Goal: Answer question/provide support

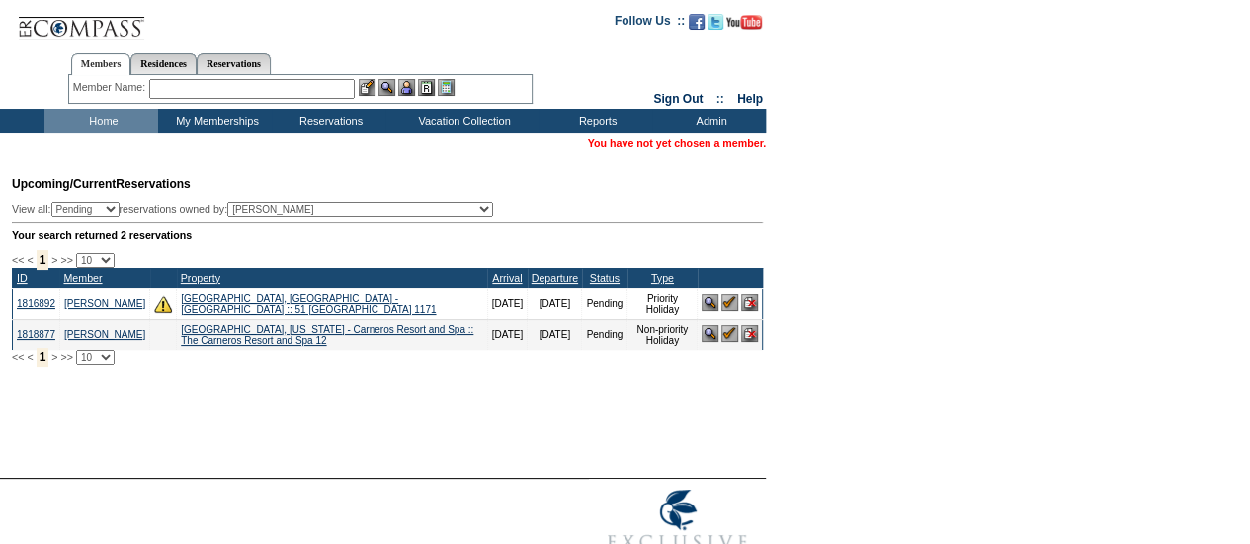
click at [241, 90] on input "text" at bounding box center [252, 89] width 206 height 20
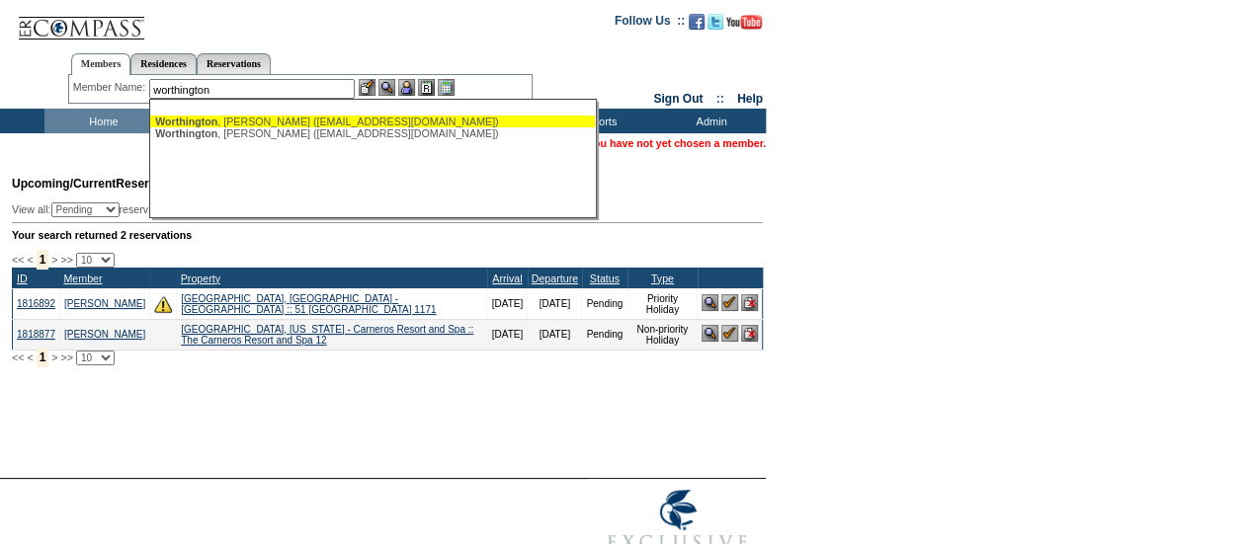
click at [239, 124] on div "[PERSON_NAME] ([EMAIL_ADDRESS][DOMAIN_NAME])" at bounding box center [372, 122] width 435 height 12
type input "[PERSON_NAME] ([EMAIL_ADDRESS][DOMAIN_NAME])"
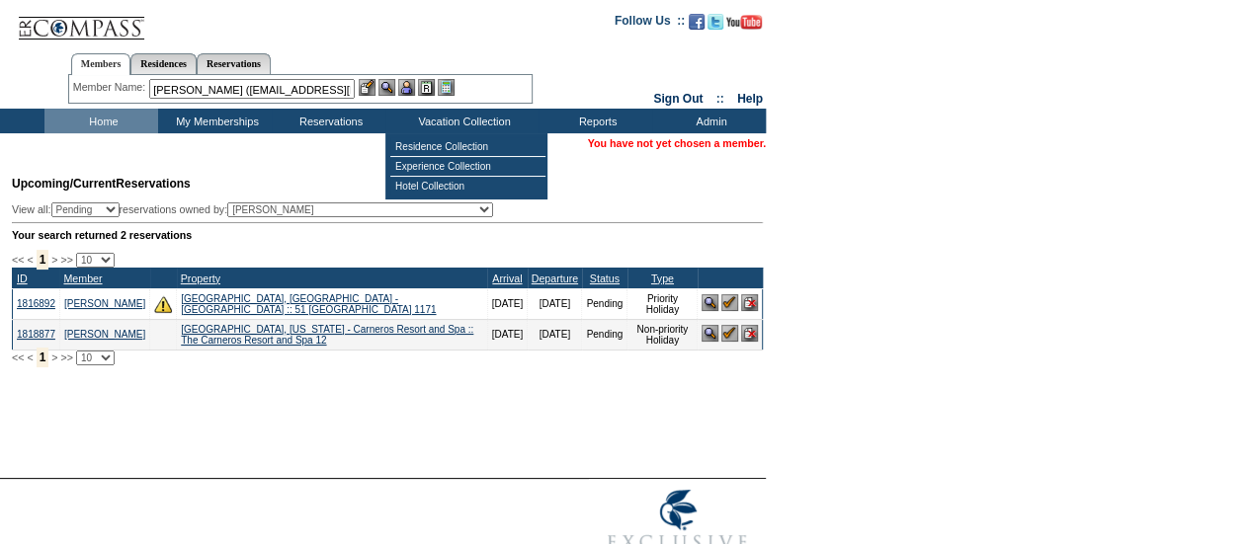
click at [415, 90] on img at bounding box center [406, 87] width 17 height 17
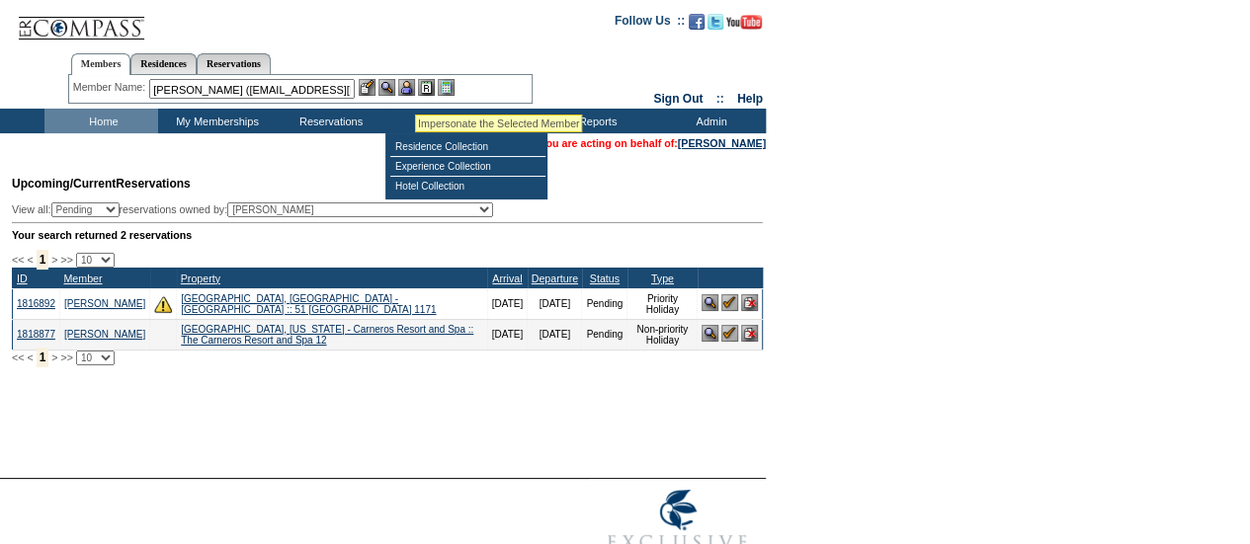
click at [395, 87] on img at bounding box center [386, 87] width 17 height 17
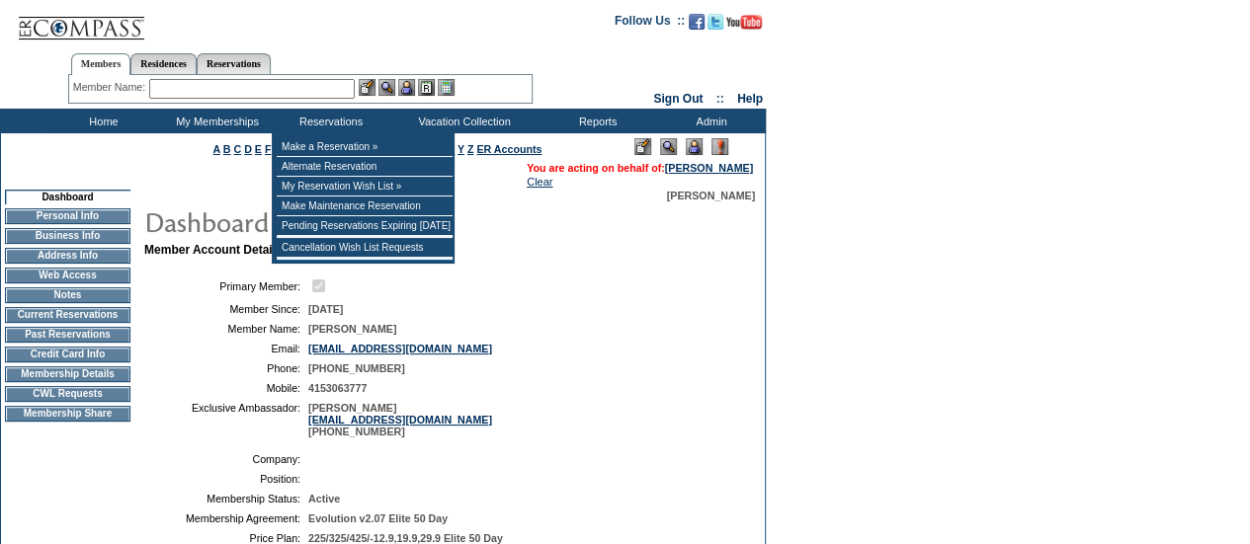
scroll to position [256, 0]
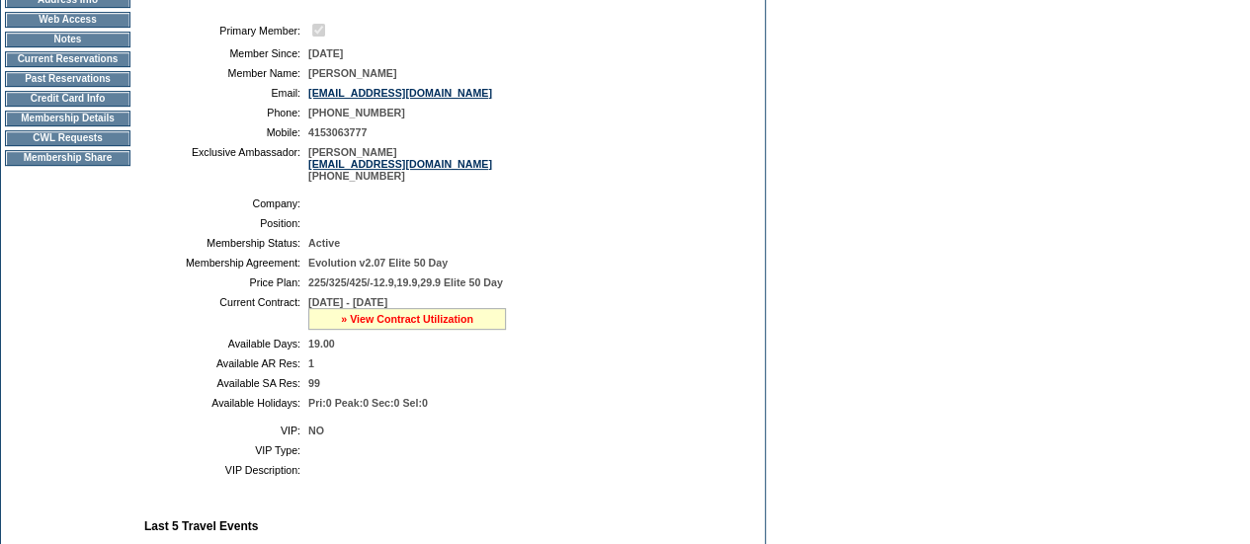
click at [391, 325] on link "» View Contract Utilization" at bounding box center [407, 319] width 132 height 12
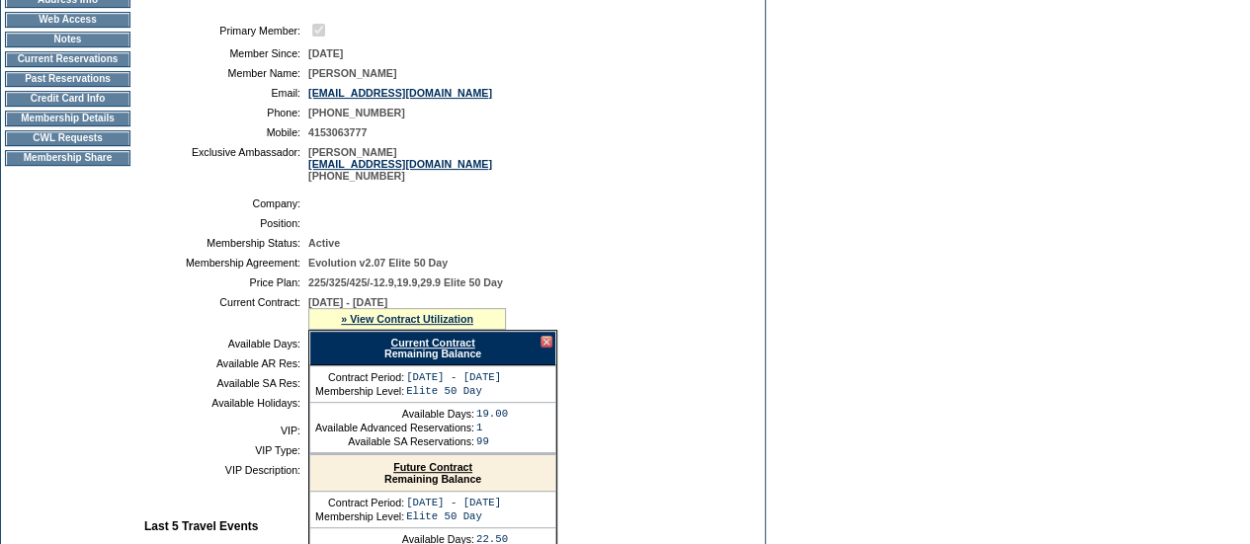
click at [400, 349] on link "Current Contract" at bounding box center [432, 343] width 84 height 12
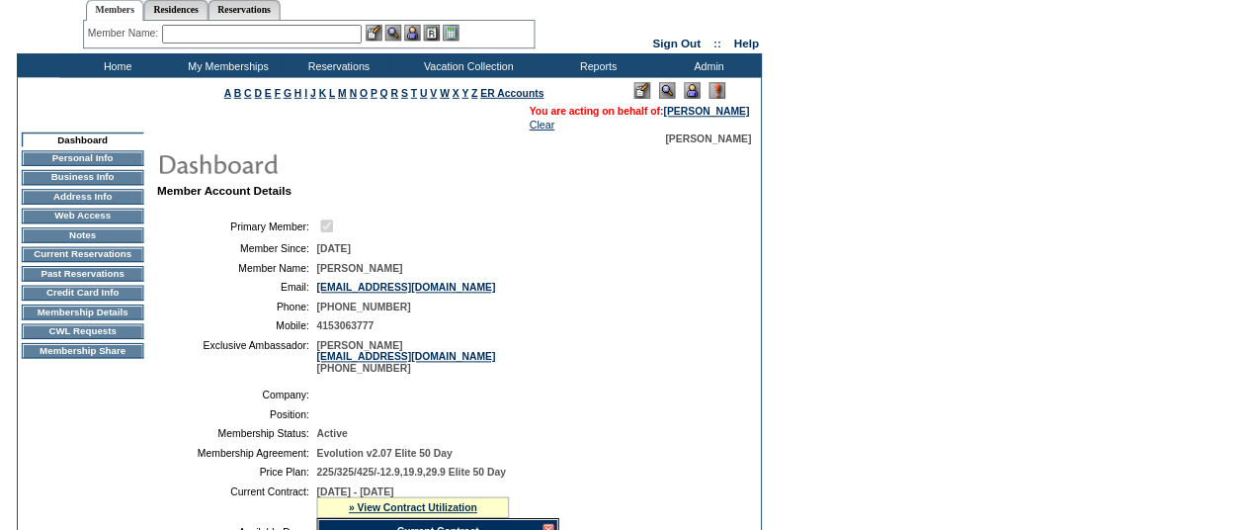
scroll to position [52, 0]
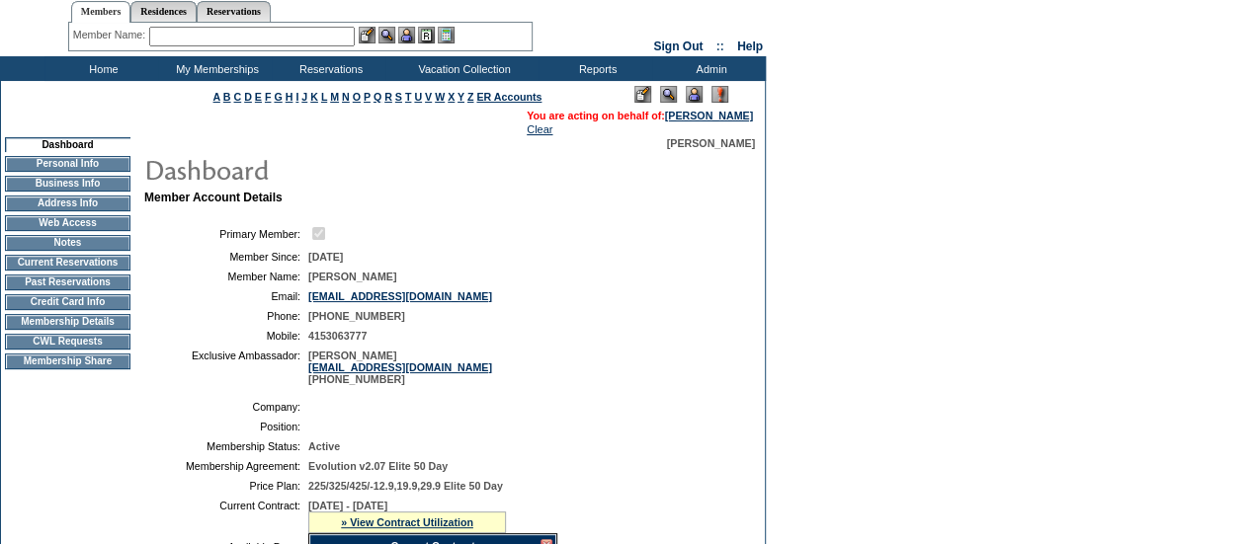
click at [190, 41] on input "text" at bounding box center [252, 37] width 206 height 20
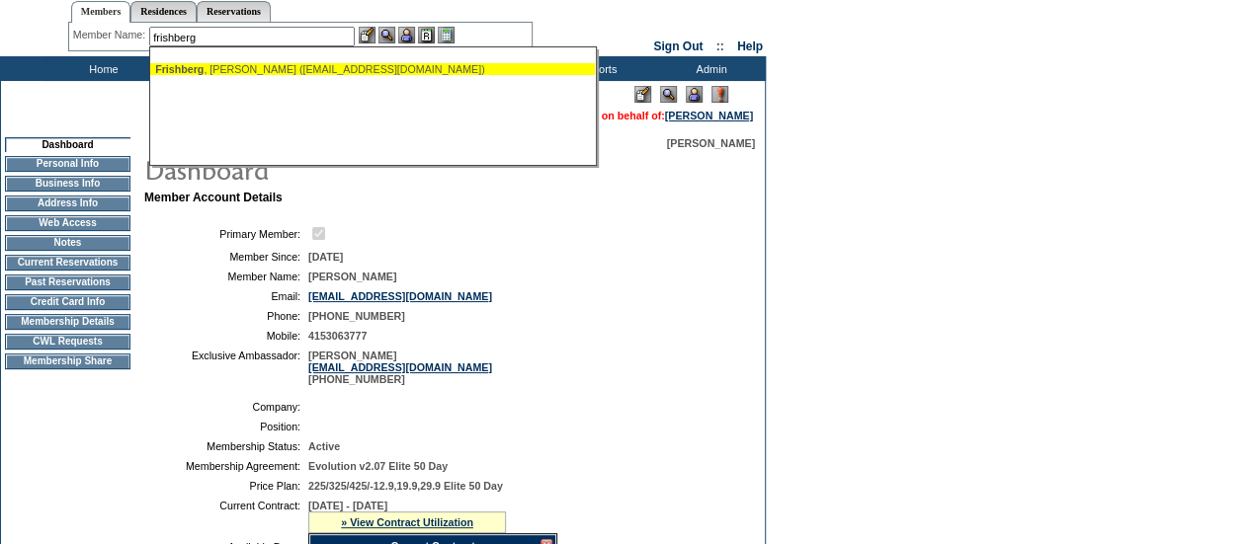
click at [204, 68] on span "Frishberg" at bounding box center [179, 69] width 48 height 12
type input "Frishberg, Michael (frish1948@gmail.com)"
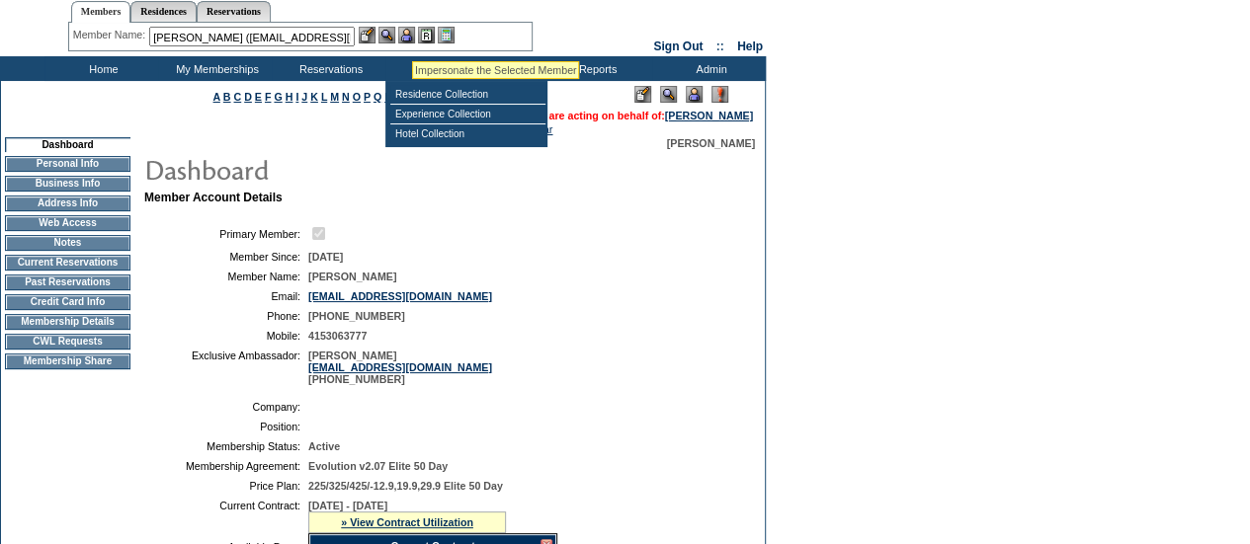
click at [412, 37] on img at bounding box center [406, 35] width 17 height 17
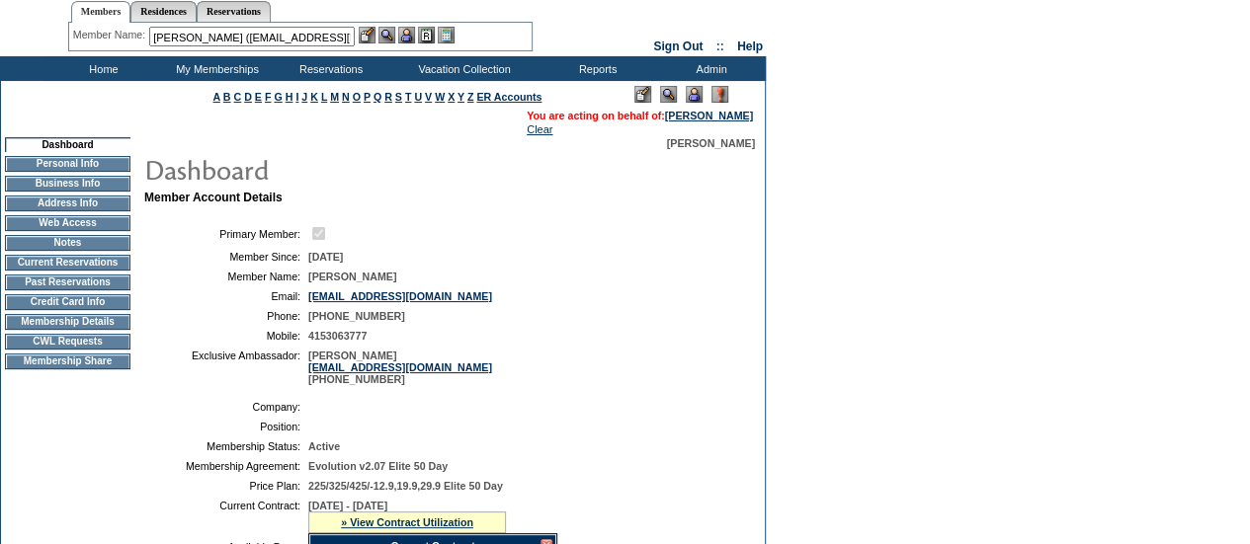
click at [395, 36] on img at bounding box center [386, 35] width 17 height 17
